Goal: Transaction & Acquisition: Purchase product/service

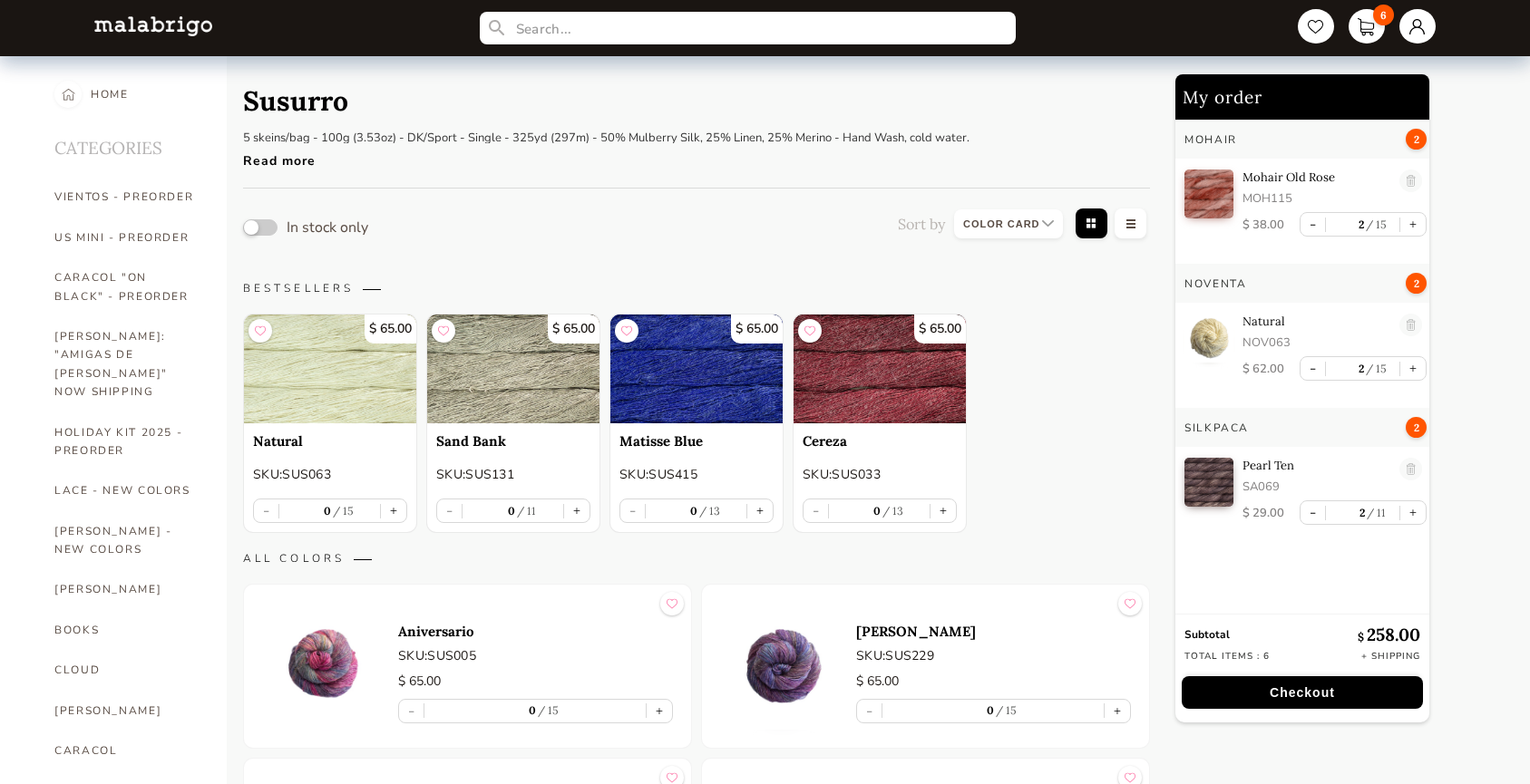
select select "INDEX"
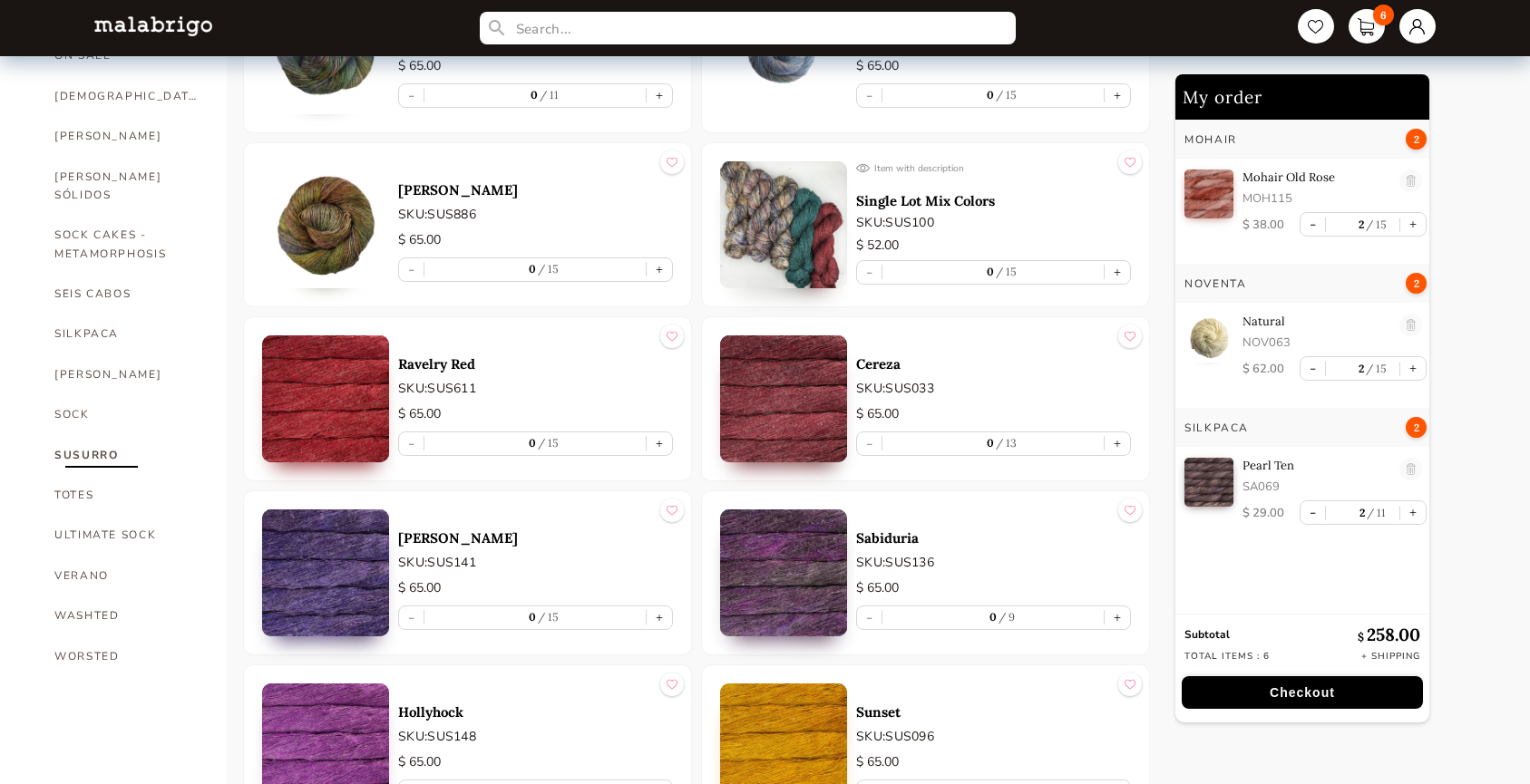
scroll to position [930, 0]
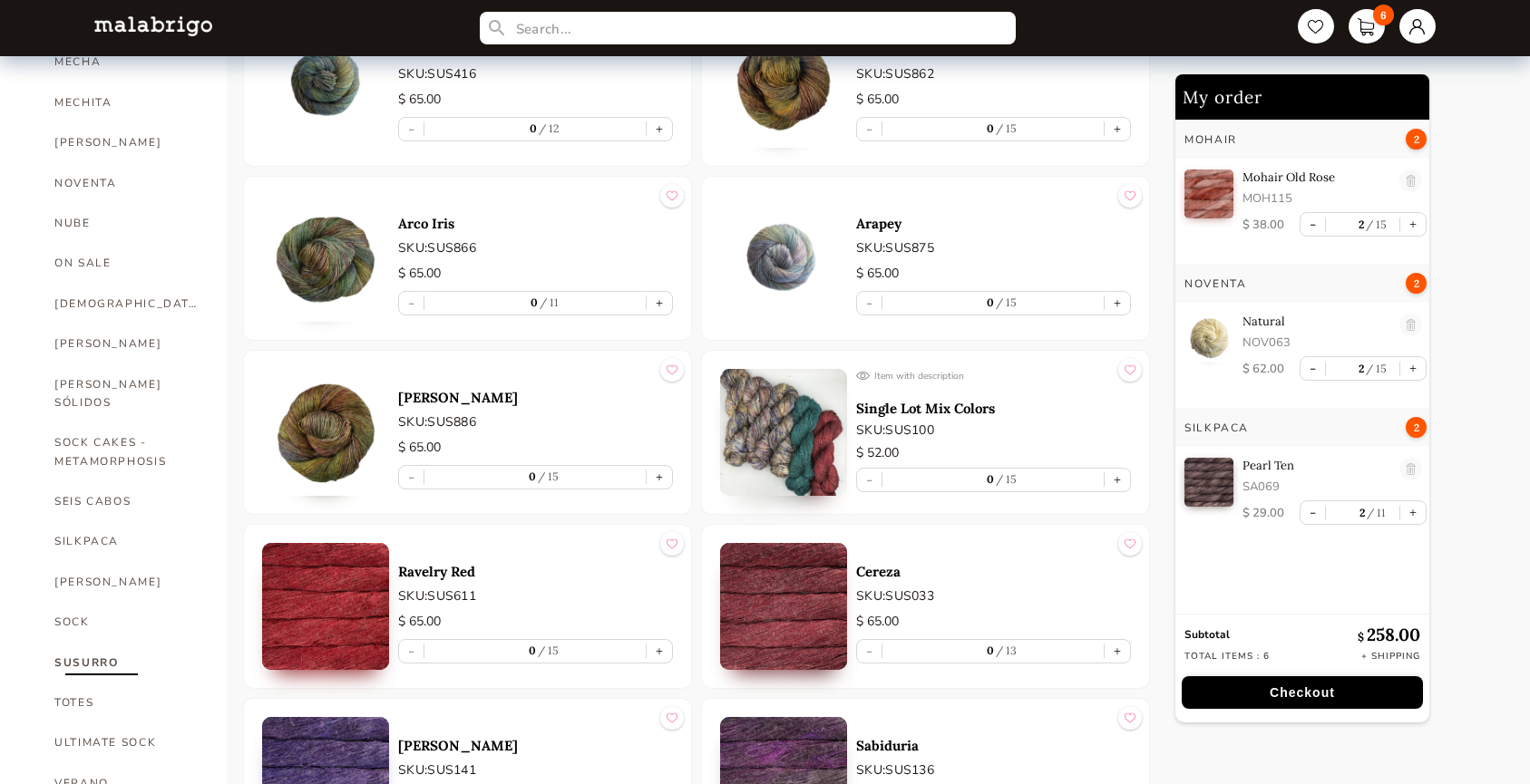
click at [1317, 696] on button "Checkout" at bounding box center [1303, 692] width 241 height 32
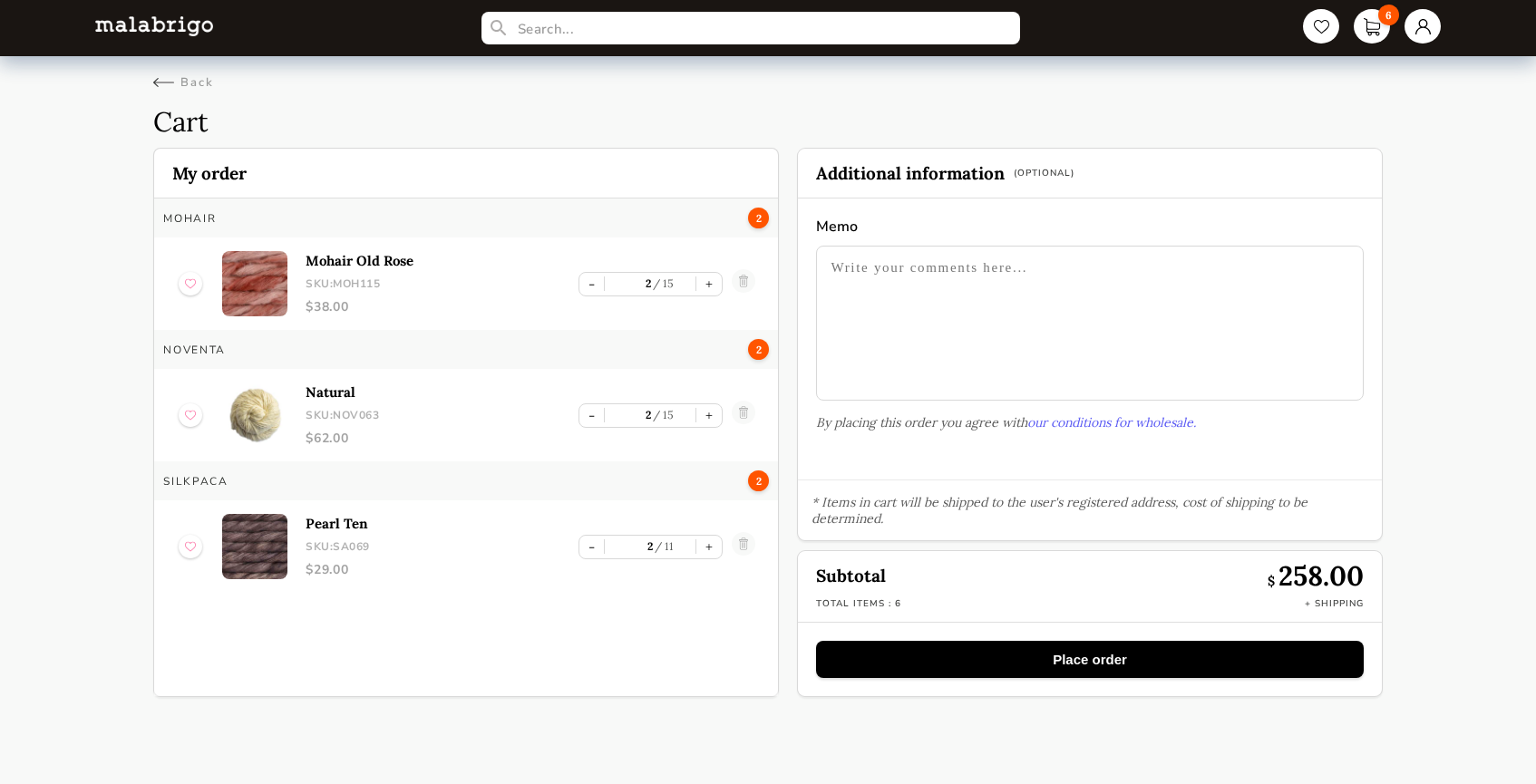
click at [1016, 297] on textarea at bounding box center [1089, 323] width 547 height 155
paste textarea "20250811-141326555"
type textarea "20250811-141326555 needed for held orders please add to next shipment thanks!"
click at [1256, 655] on button "Place order" at bounding box center [1089, 660] width 547 height 37
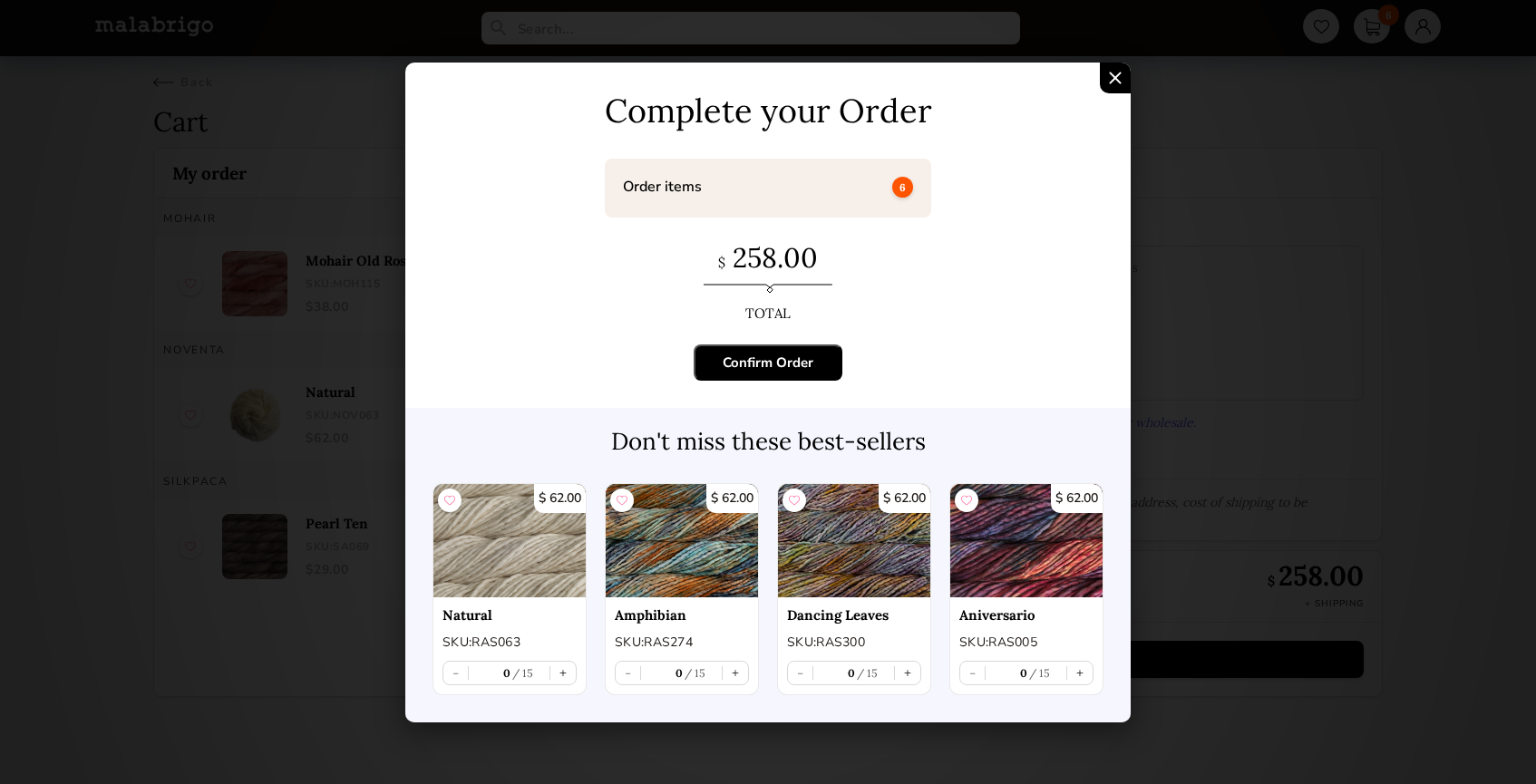
click at [824, 353] on button "Confirm Order" at bounding box center [768, 362] width 148 height 36
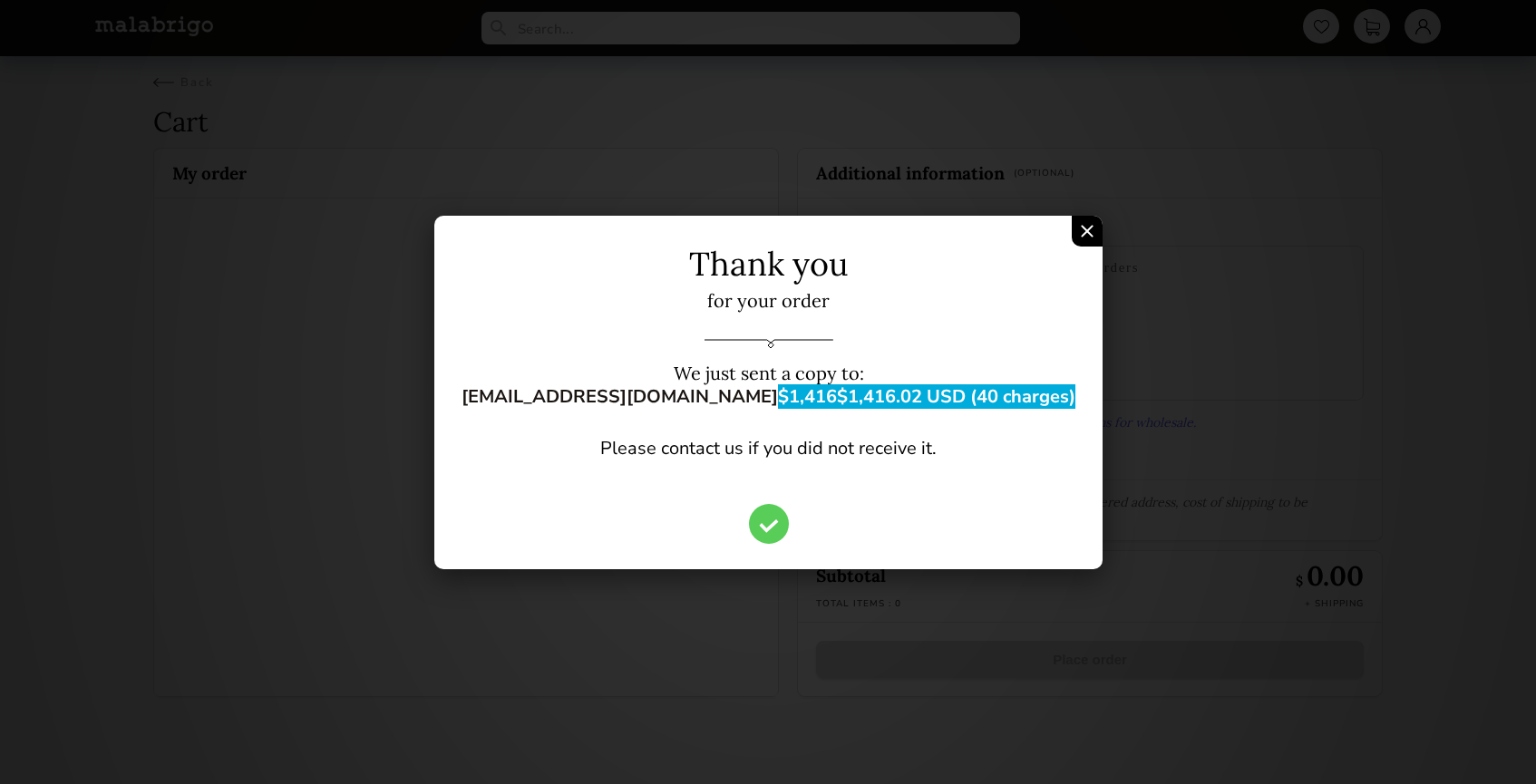
click at [387, 106] on div "Thank you for your order We just sent a copy to: [EMAIL_ADDRESS][DOMAIN_NAME] $…" at bounding box center [768, 392] width 1536 height 784
